Goal: Task Accomplishment & Management: Manage account settings

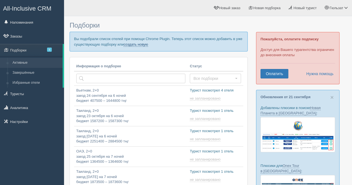
click at [137, 44] on link "создать новую" at bounding box center [136, 44] width 24 height 4
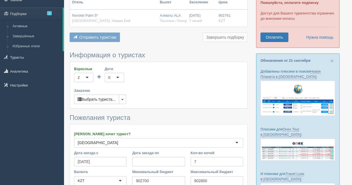
scroll to position [31, 0]
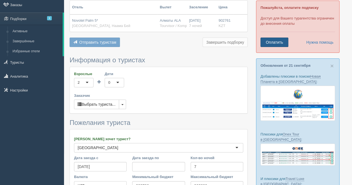
click at [277, 40] on link "Оплатить" at bounding box center [274, 42] width 28 height 9
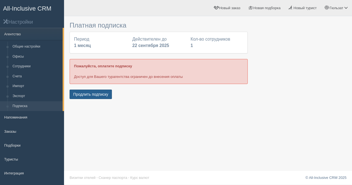
click at [101, 92] on button "Продлить подписку" at bounding box center [91, 94] width 42 height 9
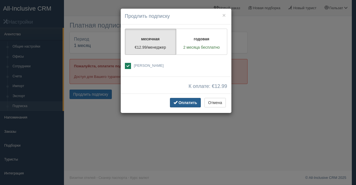
click at [186, 102] on span "Оплатить" at bounding box center [188, 102] width 19 height 4
